Goal: Task Accomplishment & Management: Manage account settings

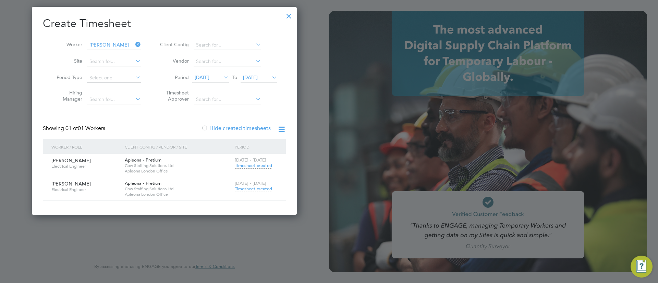
scroll to position [208, 265]
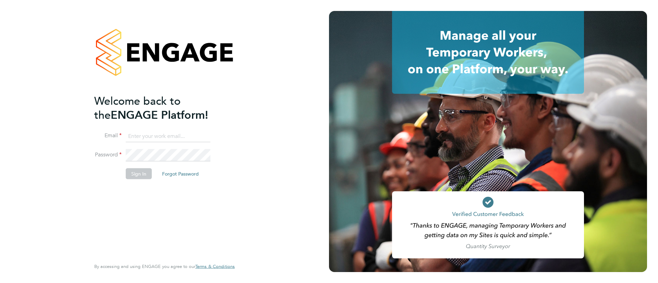
click at [139, 134] on input at bounding box center [168, 136] width 85 height 12
type input "info@cbwstaffingsolutions.com"
click at [147, 176] on button "Sign In" at bounding box center [139, 173] width 26 height 11
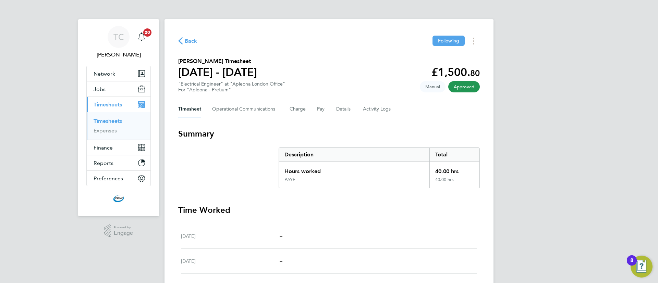
click at [116, 120] on link "Timesheets" at bounding box center [108, 121] width 28 height 7
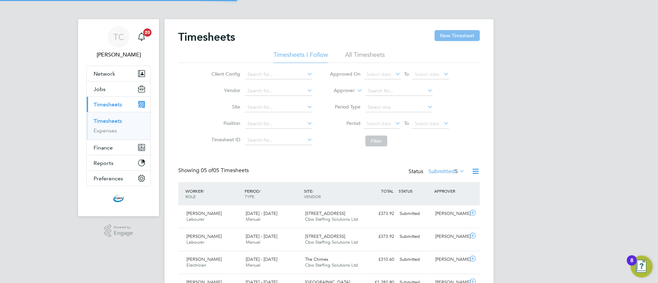
click at [457, 30] on button "New Timesheet" at bounding box center [456, 35] width 45 height 11
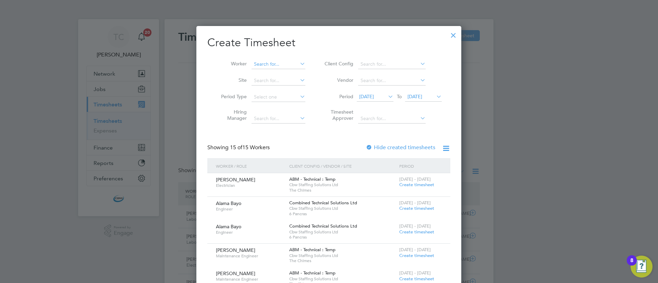
click at [288, 66] on input at bounding box center [278, 65] width 54 height 10
click at [279, 85] on li "Martin G ailiss" at bounding box center [281, 82] width 60 height 9
type input "[PERSON_NAME]"
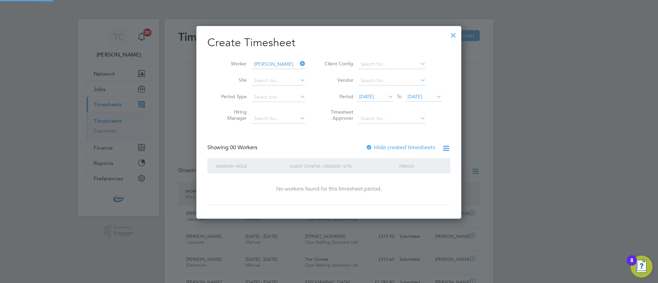
scroll to position [193, 265]
click at [371, 149] on div at bounding box center [369, 148] width 7 height 7
click at [418, 91] on li "Period 19 Sep 2025 To 26 Sep 2025" at bounding box center [382, 97] width 136 height 16
click at [422, 95] on span "26 Sep 2025" at bounding box center [414, 97] width 15 height 6
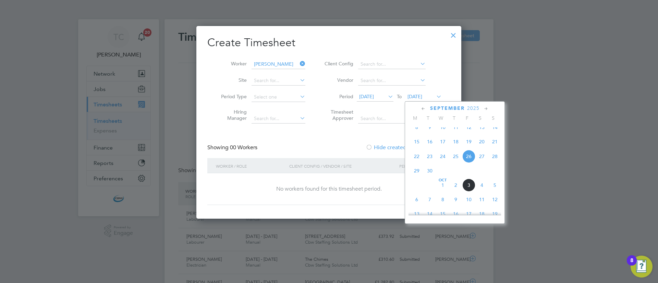
click at [469, 202] on span "10" at bounding box center [468, 199] width 13 height 13
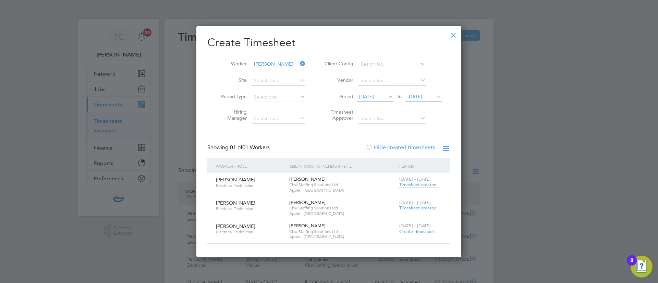
click at [418, 208] on span "Timesheet created" at bounding box center [417, 208] width 37 height 6
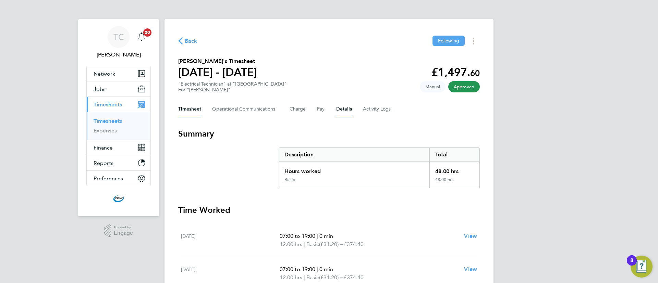
click at [345, 111] on button "Details" at bounding box center [344, 109] width 16 height 16
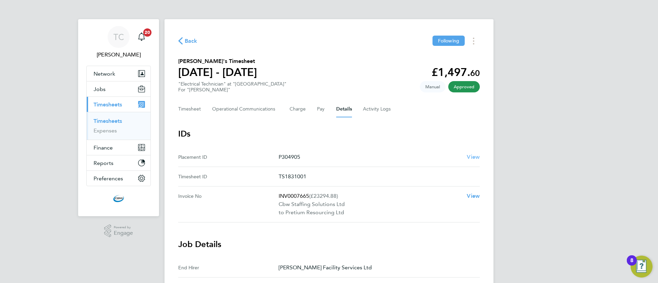
click at [470, 155] on span "View" at bounding box center [473, 157] width 13 height 7
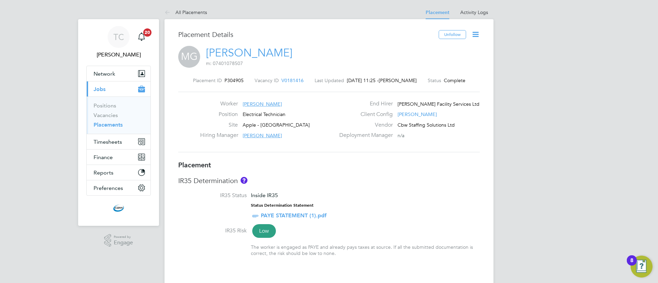
click at [476, 34] on icon at bounding box center [475, 34] width 9 height 9
click at [450, 50] on li "Edit Placement e" at bounding box center [453, 51] width 50 height 10
type input "[PERSON_NAME]"
type input "[DATE]"
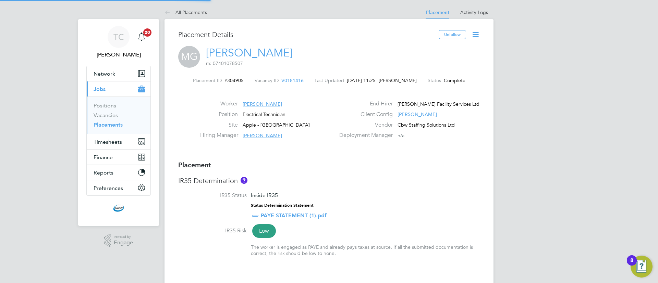
type input "[DATE]"
type input "08:00"
type input "17:00"
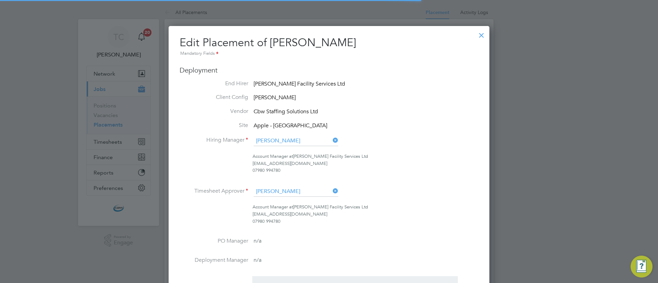
scroll to position [3, 3]
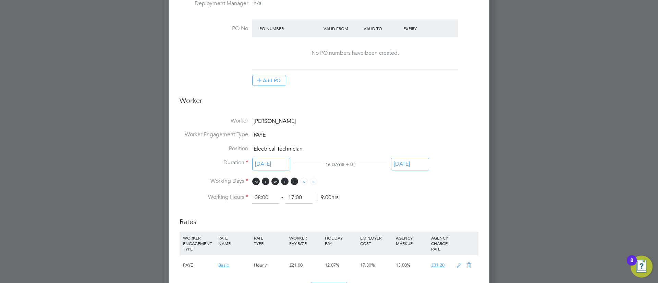
click at [404, 163] on input "[DATE]" at bounding box center [410, 164] width 38 height 13
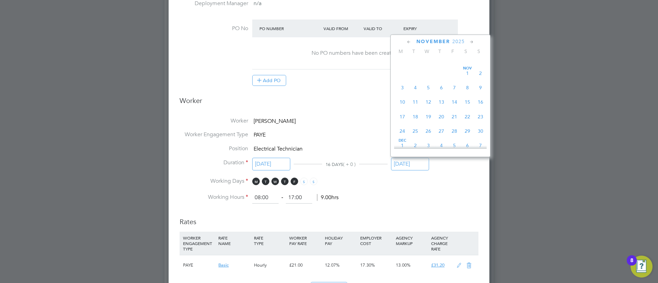
click at [455, 123] on span "21" at bounding box center [454, 116] width 13 height 13
type input "[DATE]"
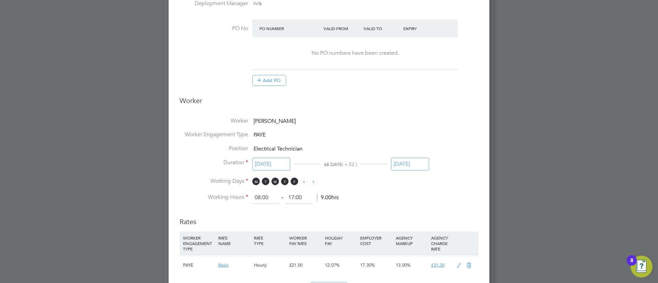
click at [429, 200] on li "Working Hours 08:00 ‐ 17:00 9.00hrs" at bounding box center [328, 198] width 299 height 12
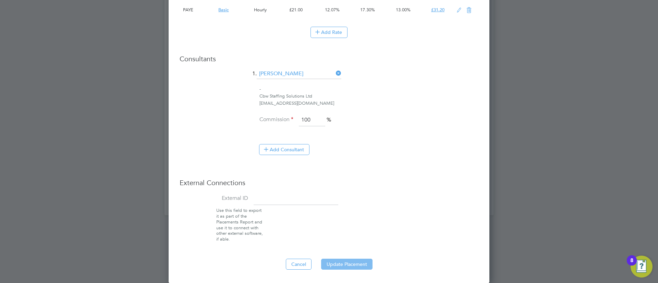
click at [332, 263] on button "Update Placement" at bounding box center [346, 264] width 51 height 11
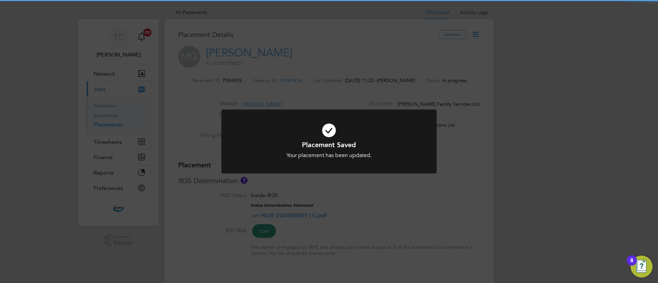
drag, startPoint x: 349, startPoint y: 209, endPoint x: 285, endPoint y: 76, distance: 147.7
click at [350, 208] on div "Placement Saved Your placement has been updated. Cancel Okay" at bounding box center [329, 141] width 658 height 283
